Goal: Task Accomplishment & Management: Manage account settings

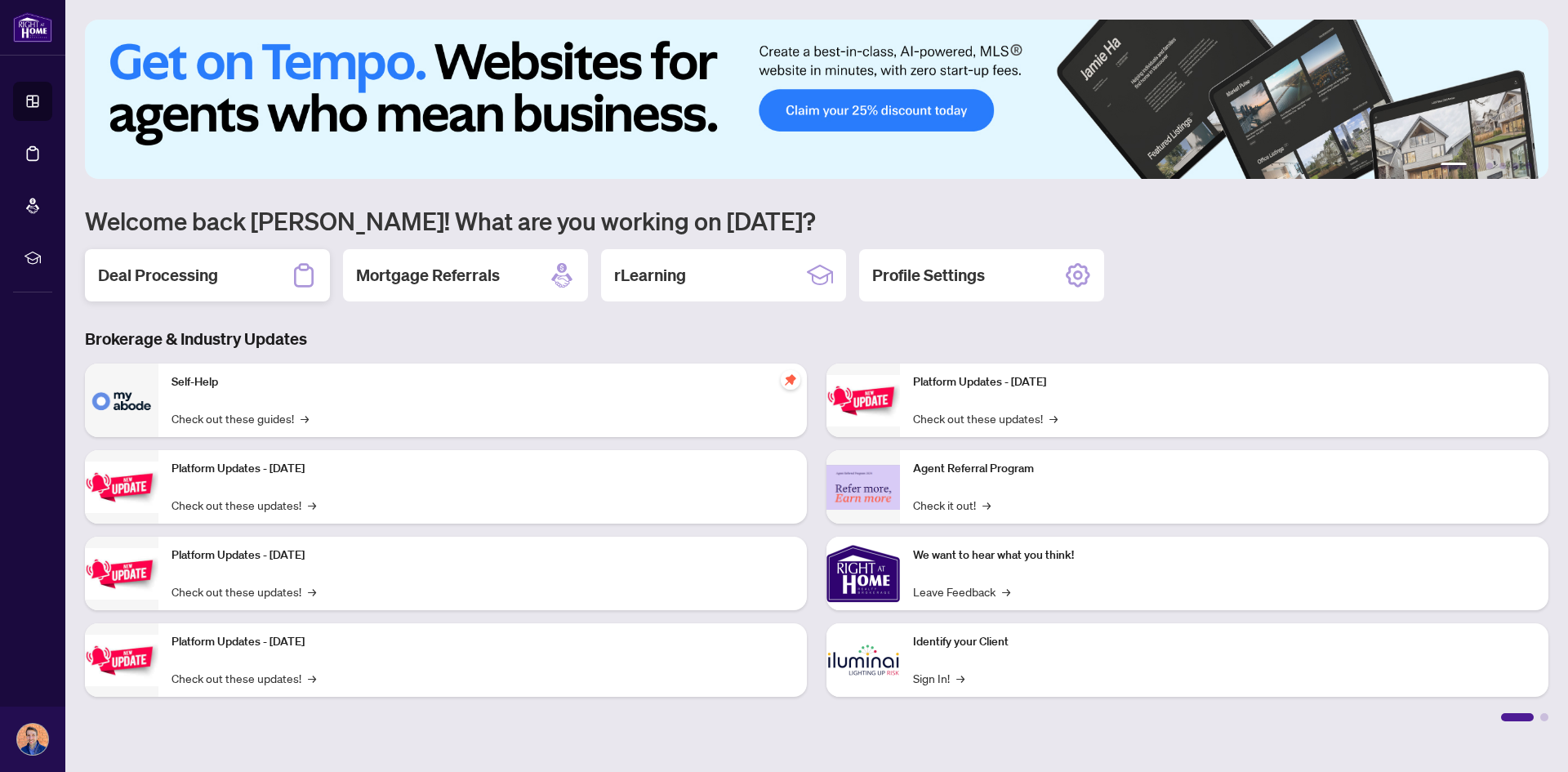
click at [187, 279] on h2 "Deal Processing" at bounding box center [157, 275] width 120 height 23
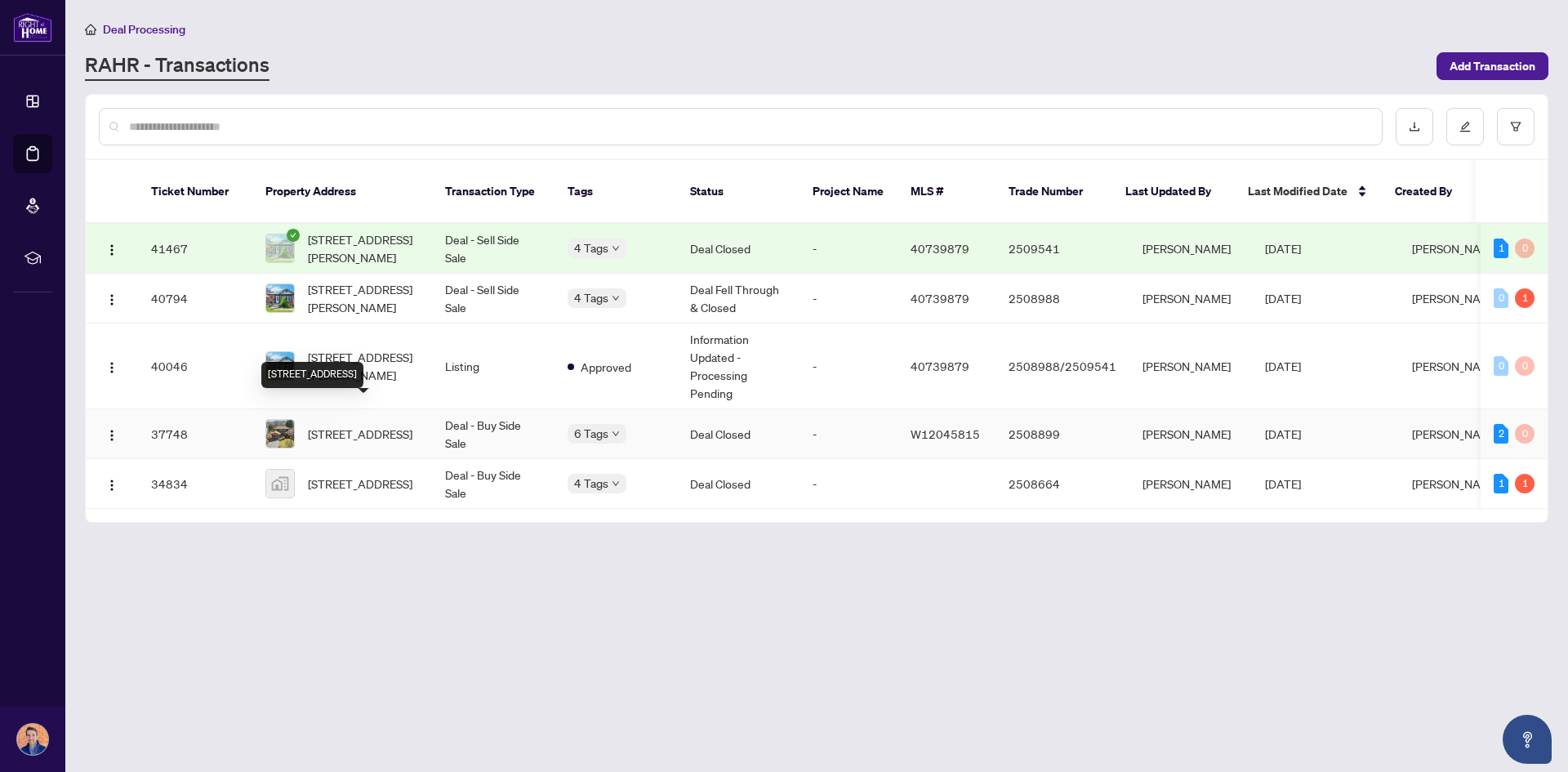
click at [358, 409] on td "[STREET_ADDRESS]" at bounding box center [342, 433] width 180 height 50
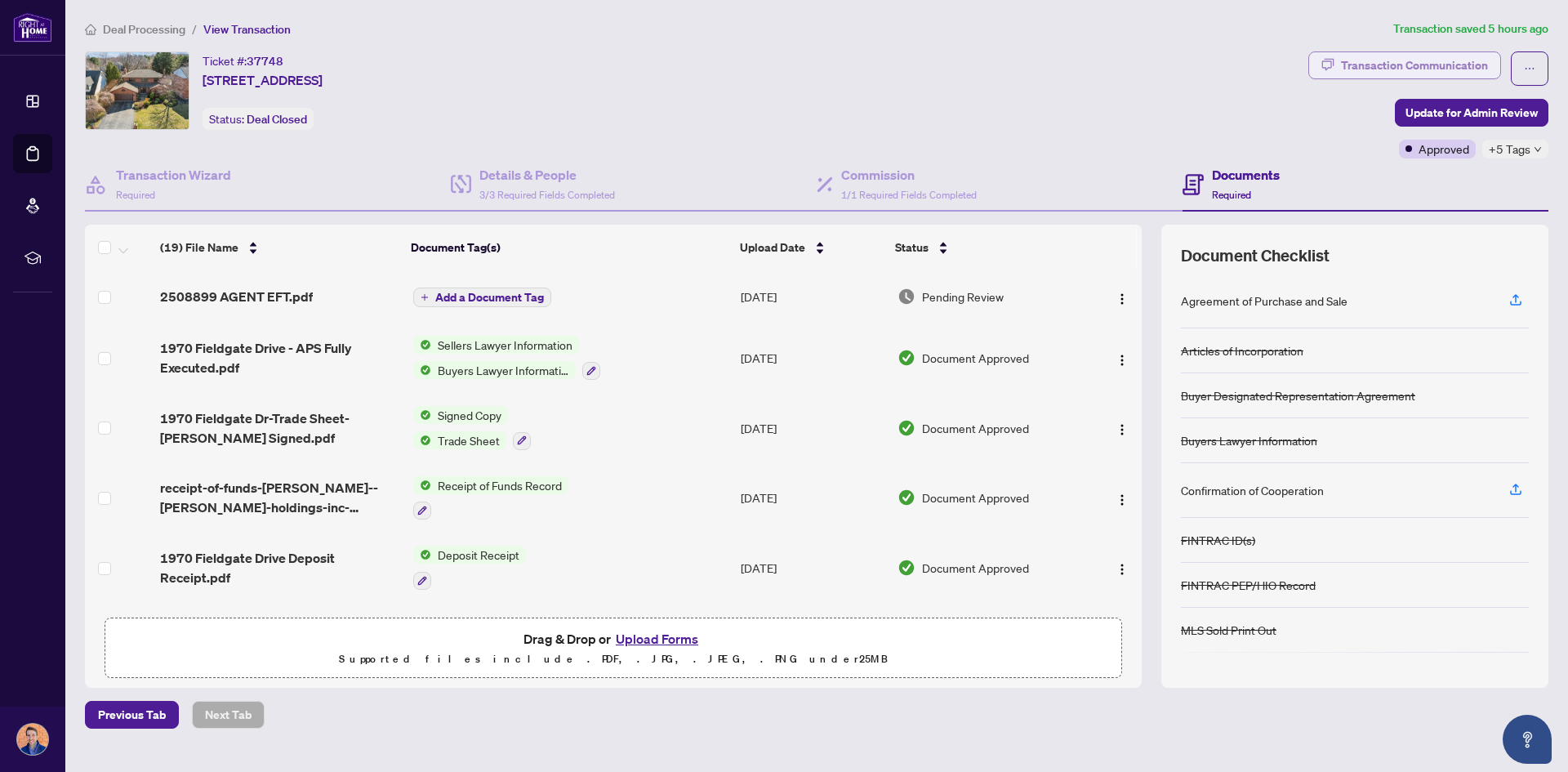
click at [1371, 57] on div "Transaction Communication" at bounding box center [1414, 65] width 147 height 26
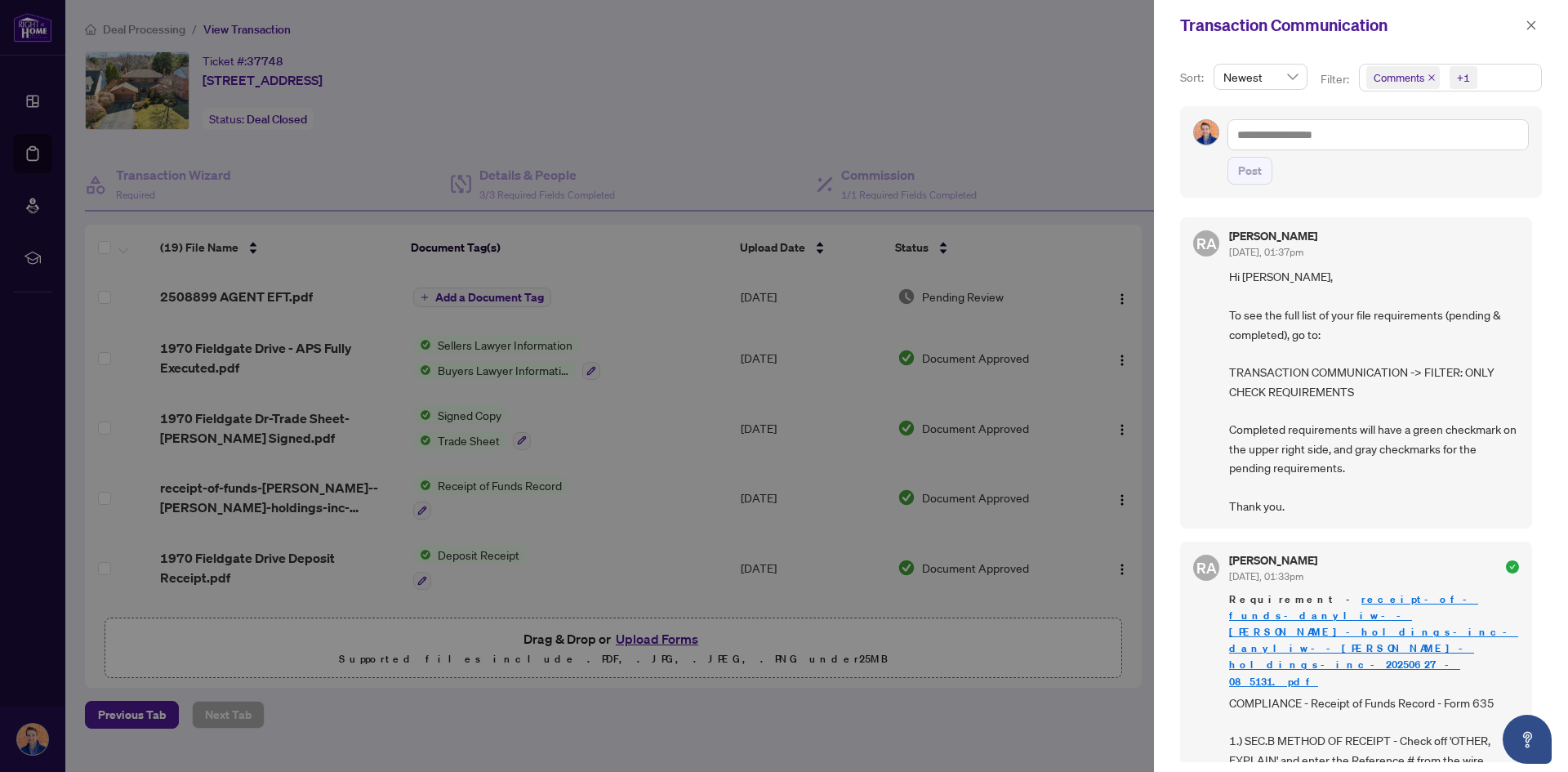
click at [310, 293] on div at bounding box center [784, 386] width 1568 height 772
drag, startPoint x: 1537, startPoint y: 29, endPoint x: 1464, endPoint y: 40, distance: 73.8
click at [1537, 28] on icon "close" at bounding box center [1531, 24] width 11 height 11
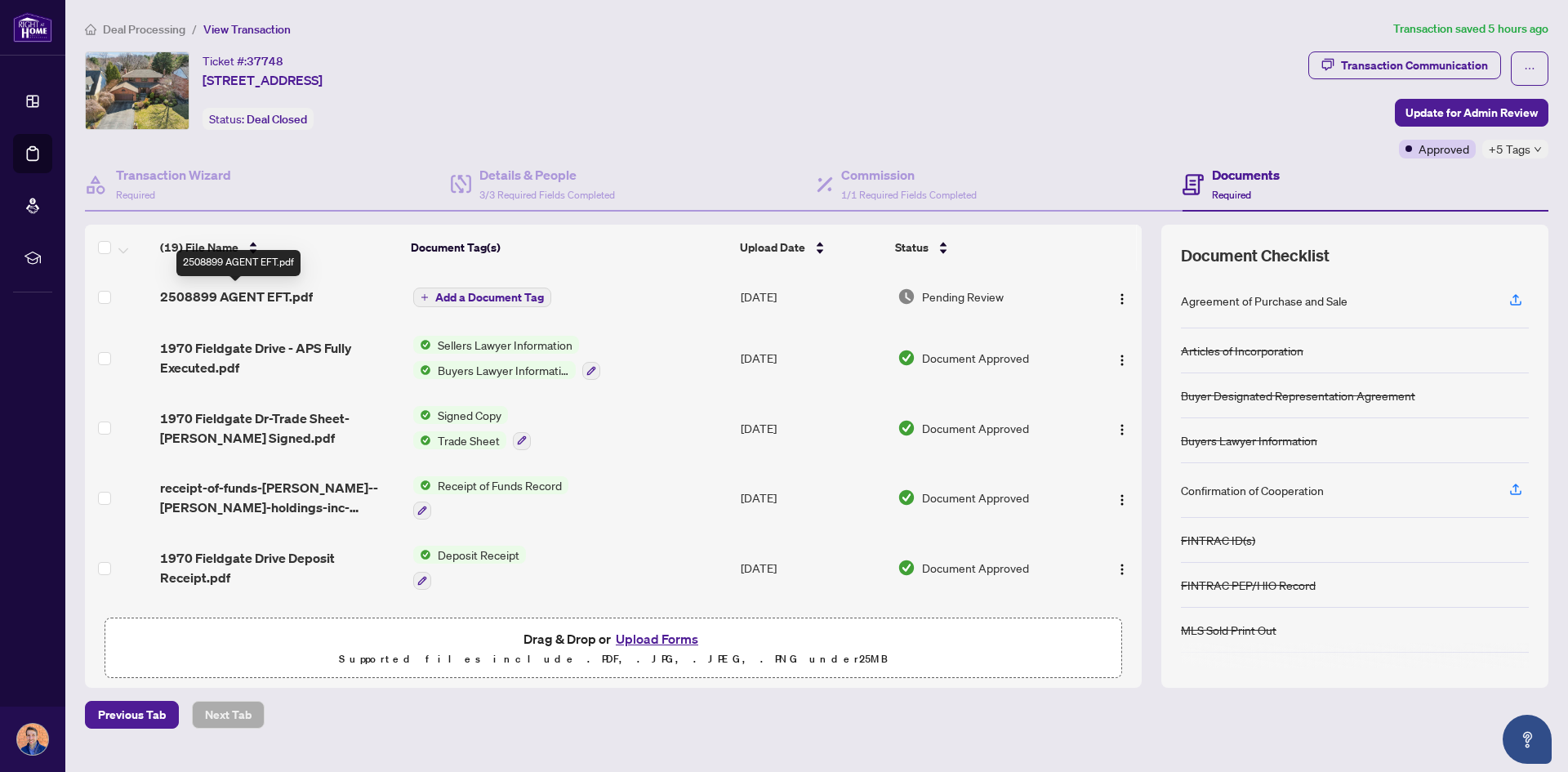
click at [258, 301] on span "2508899 AGENT EFT.pdf" at bounding box center [236, 296] width 153 height 19
